Goal: Task Accomplishment & Management: Manage account settings

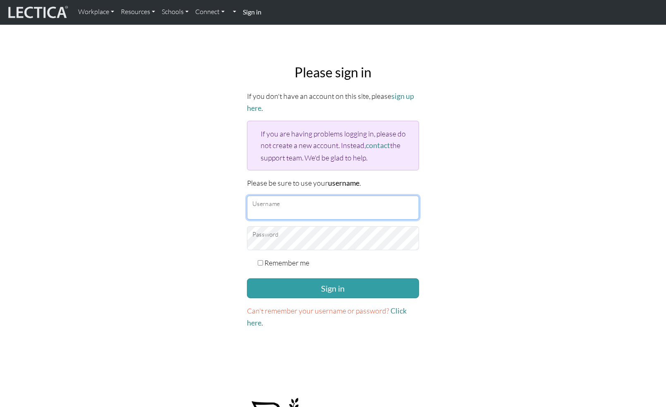
click at [284, 209] on input "Username" at bounding box center [333, 208] width 172 height 24
type input "[EMAIL_ADDRESS][DOMAIN_NAME]"
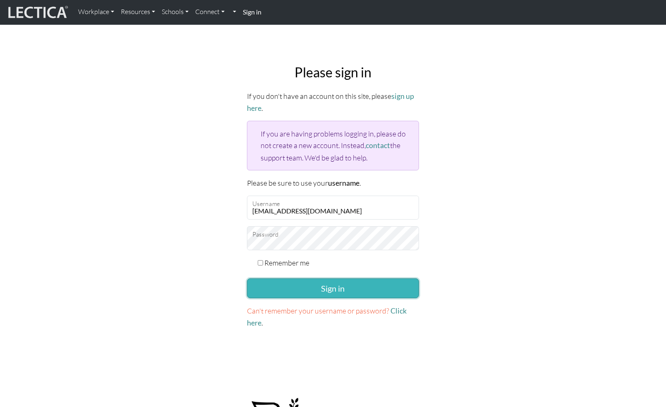
click at [319, 288] on button "Sign in" at bounding box center [333, 288] width 172 height 20
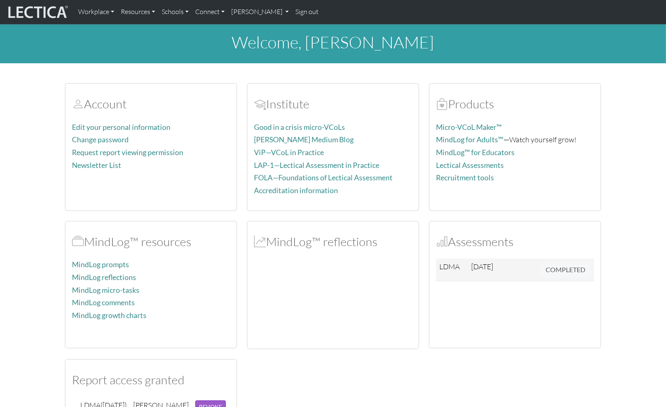
click at [282, 265] on div at bounding box center [333, 303] width 158 height 77
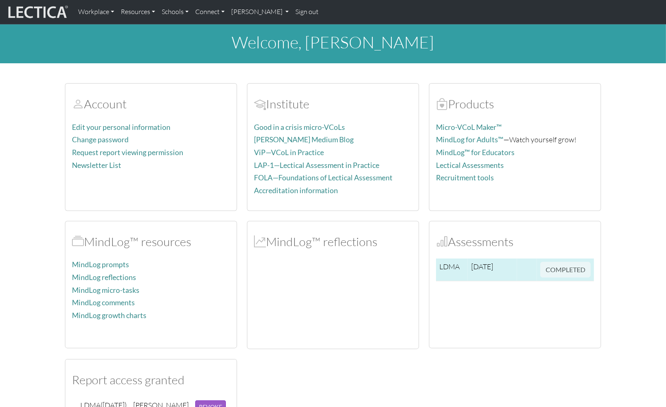
click at [567, 269] on span "COMPLETED" at bounding box center [565, 268] width 50 height 9
